Goal: Task Accomplishment & Management: Complete application form

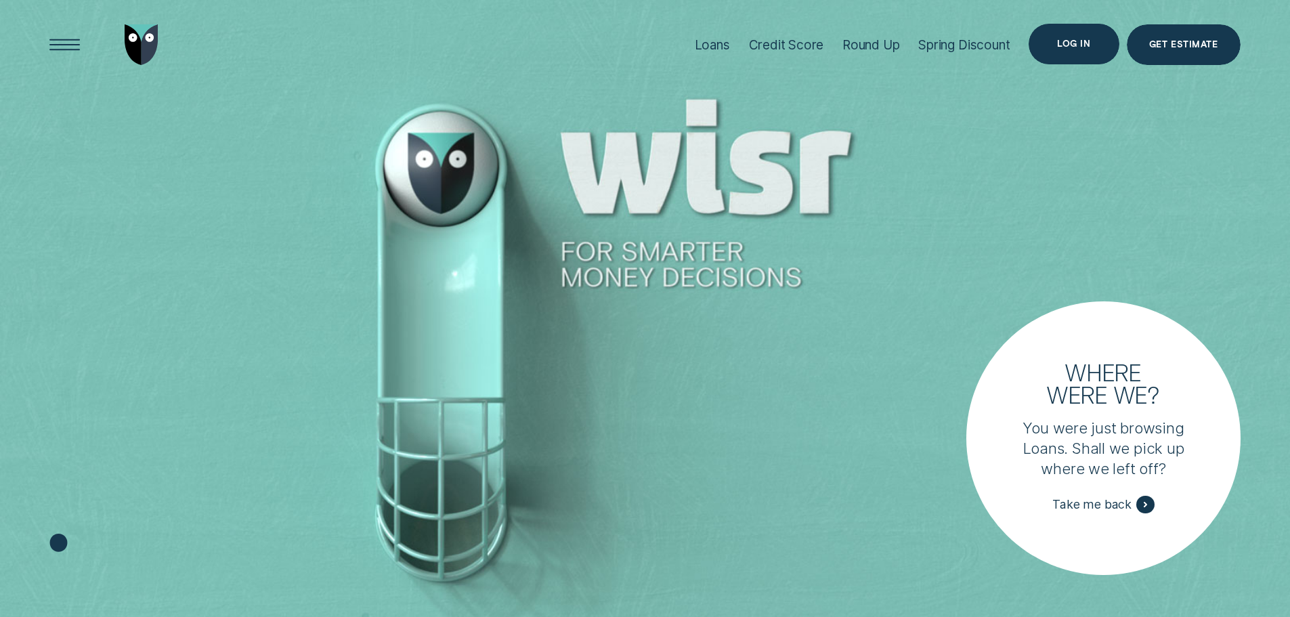
click at [1075, 42] on div "Log in" at bounding box center [1073, 44] width 33 height 8
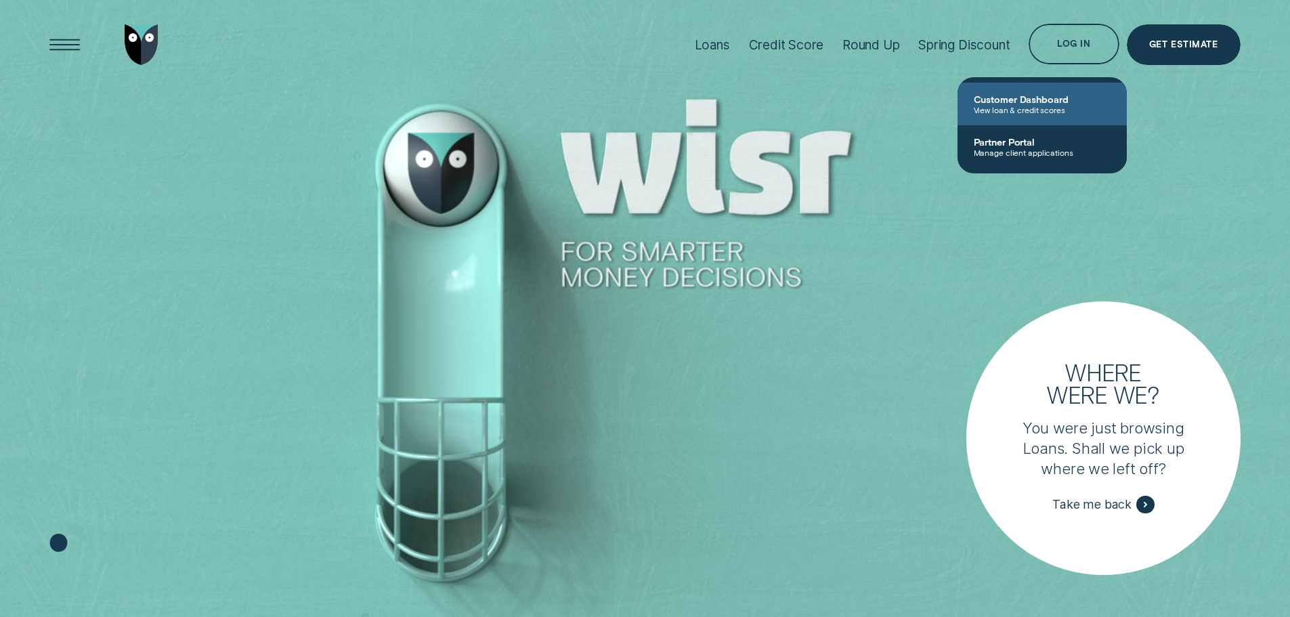
click at [1021, 108] on span "View loan & credit scores" at bounding box center [1042, 109] width 137 height 9
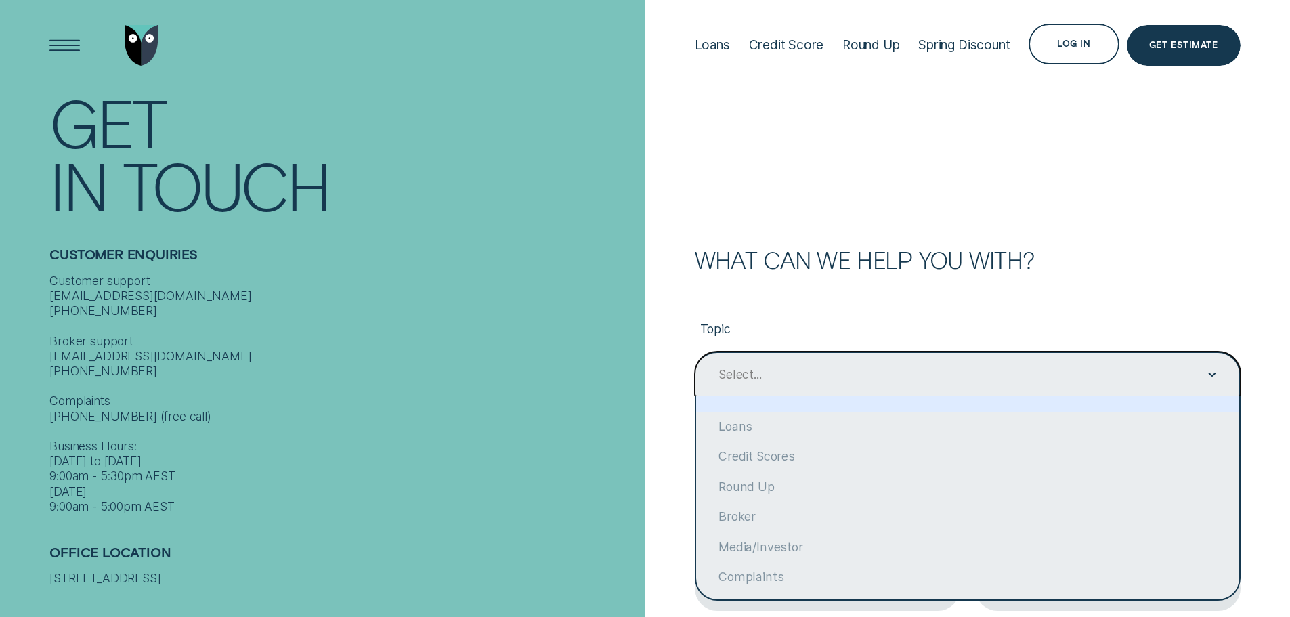
click at [812, 385] on div "Select..." at bounding box center [968, 373] width 546 height 45
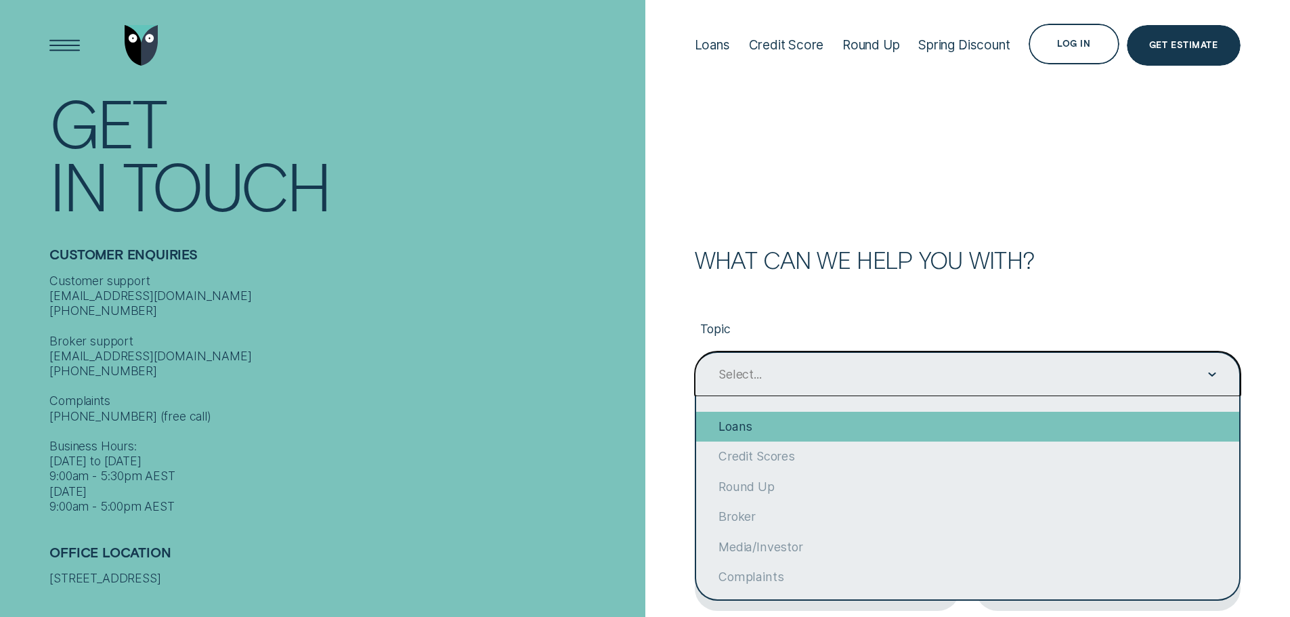
click at [816, 433] on div "Loans" at bounding box center [967, 427] width 543 height 30
type input "Loans"
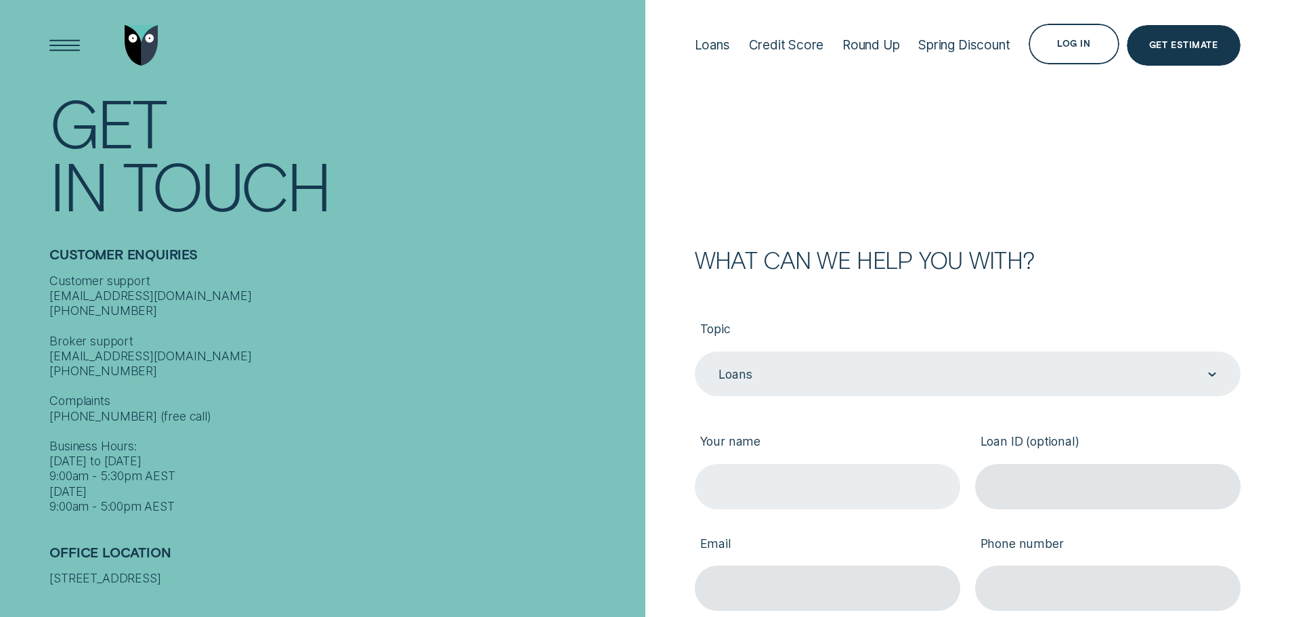
click at [798, 481] on input "Your name" at bounding box center [827, 486] width 265 height 45
type input "[PERSON_NAME]"
paste input "838481"
type input "838481"
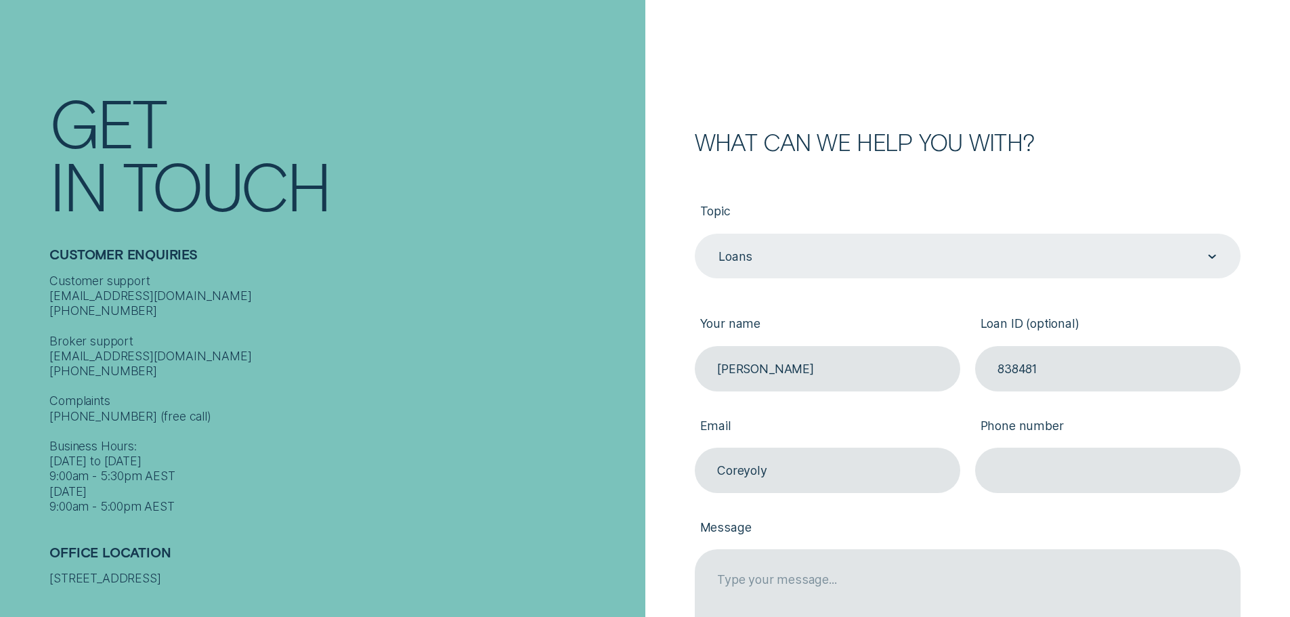
scroll to position [225, 0]
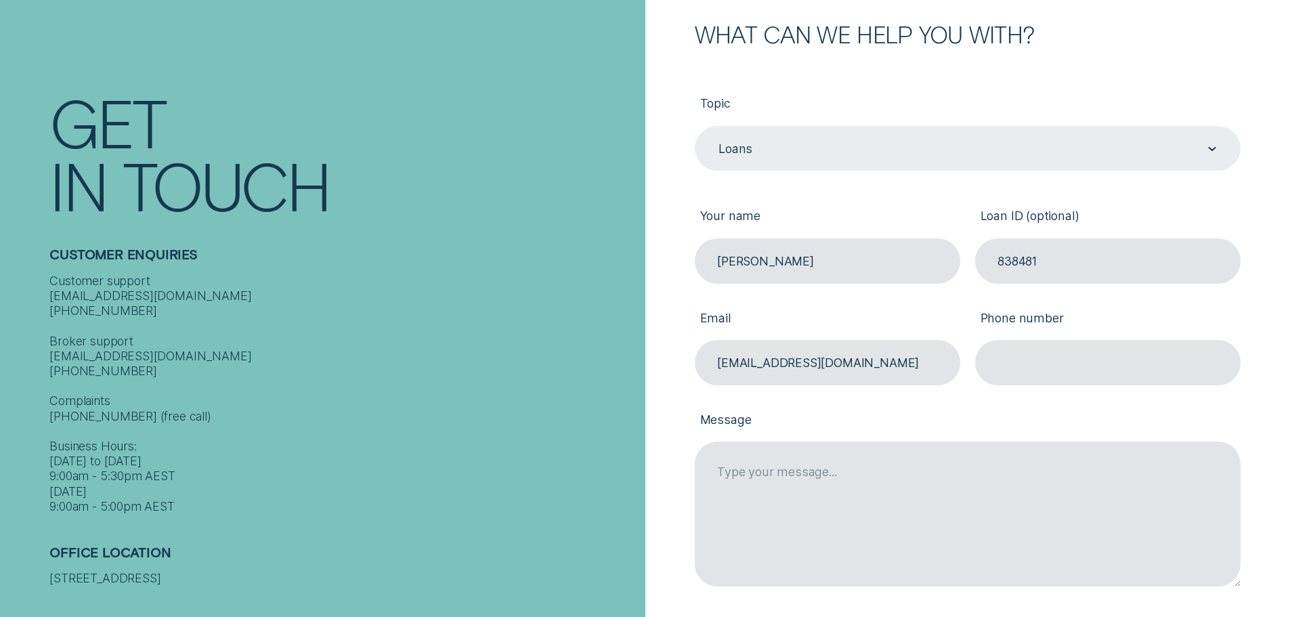
type input "Coleary@berwickmazda.com.au"
type input "0427357095"
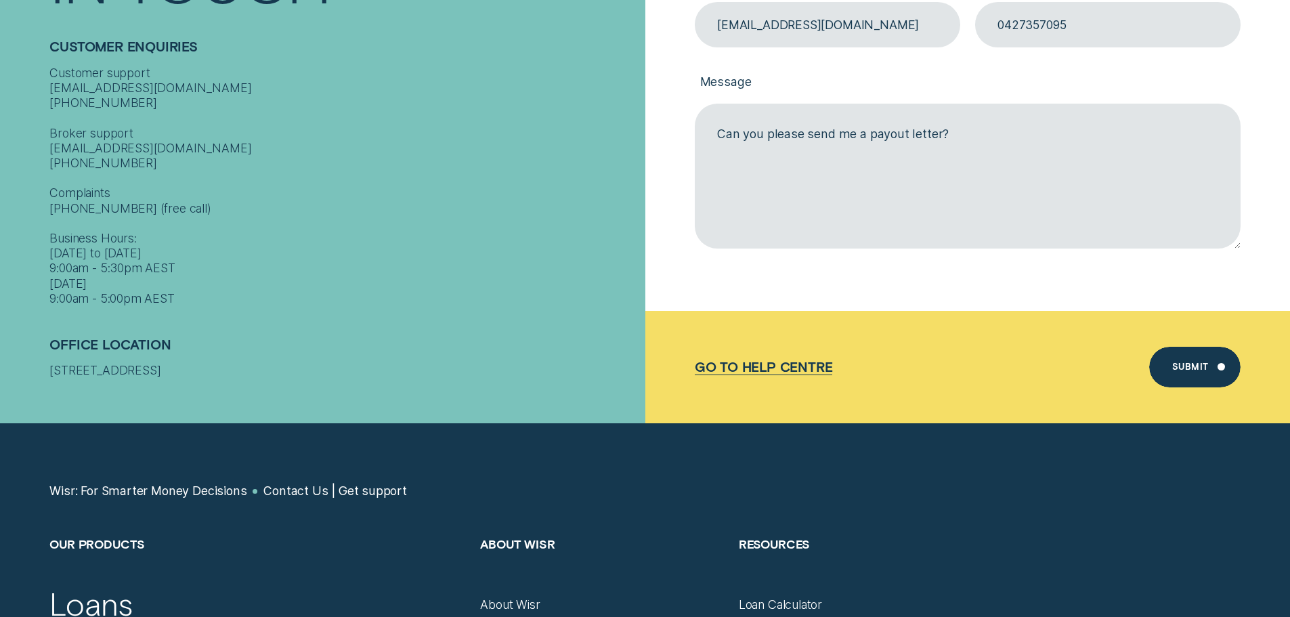
scroll to position [564, 0]
type textarea "Can you please send me a payout letter?"
click at [1194, 367] on div "Submit" at bounding box center [1190, 368] width 37 height 8
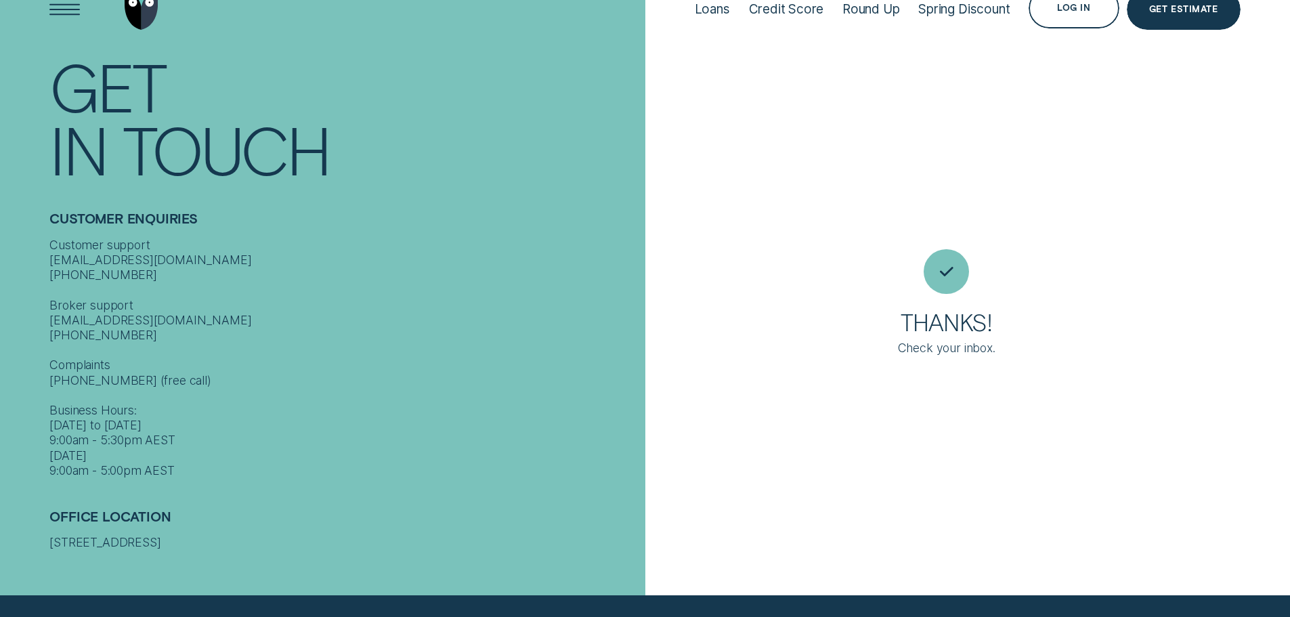
scroll to position [15, 0]
